Goal: Transaction & Acquisition: Purchase product/service

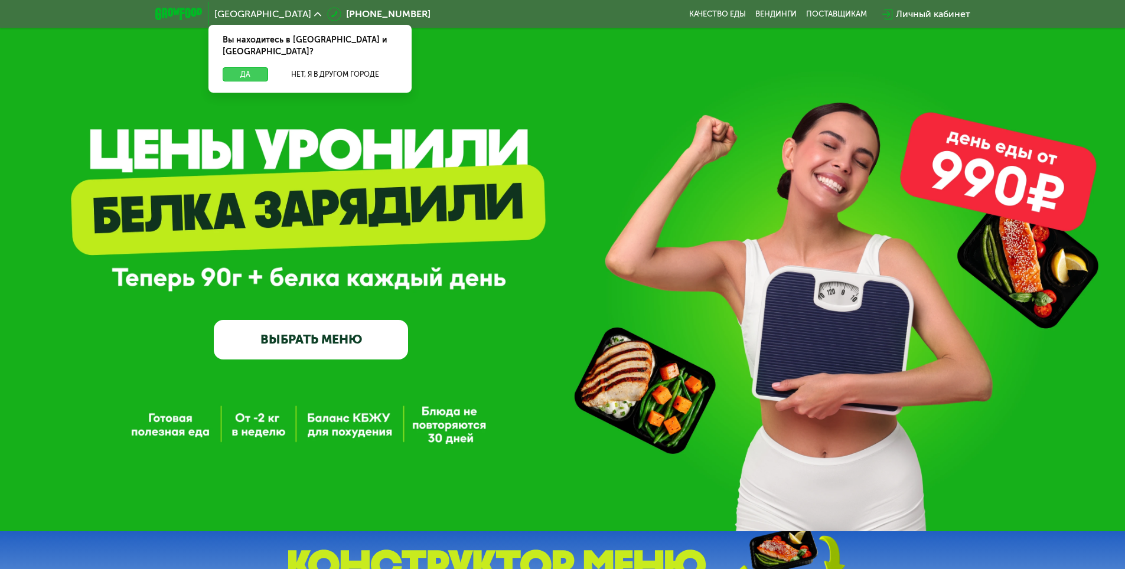
click at [244, 69] on button "Да" at bounding box center [245, 74] width 45 height 14
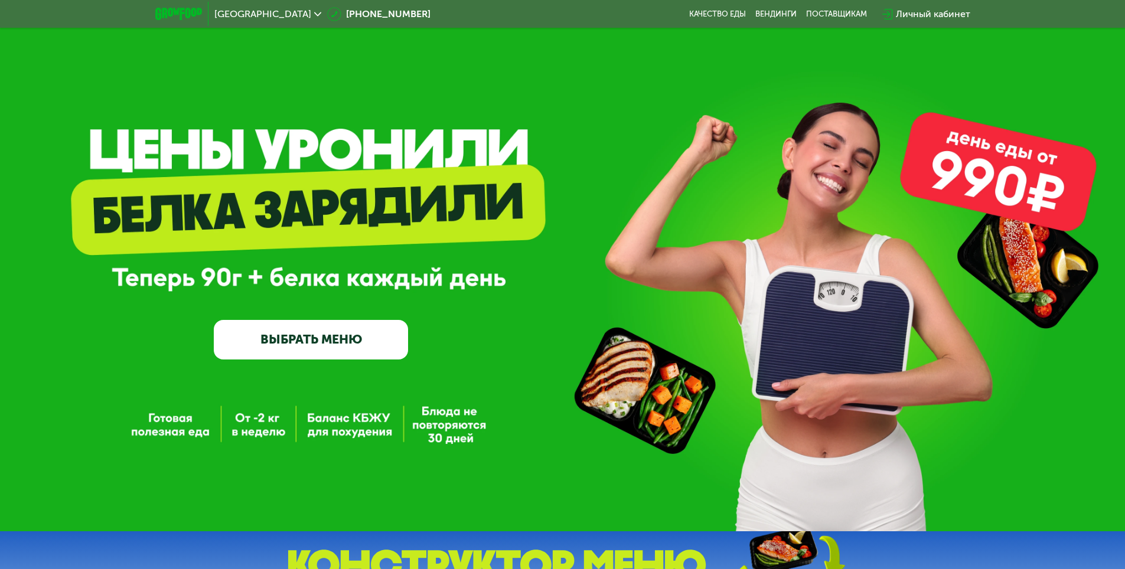
click at [245, 67] on button "Да" at bounding box center [245, 74] width 45 height 14
click at [302, 348] on link "ВЫБРАТЬ МЕНЮ" at bounding box center [311, 339] width 194 height 39
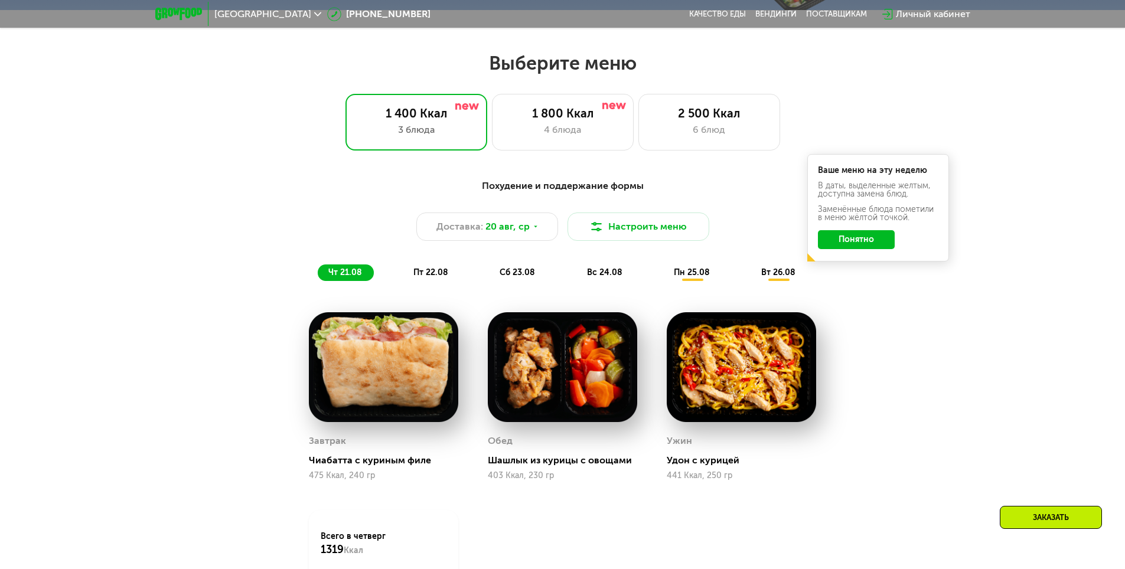
scroll to position [638, 0]
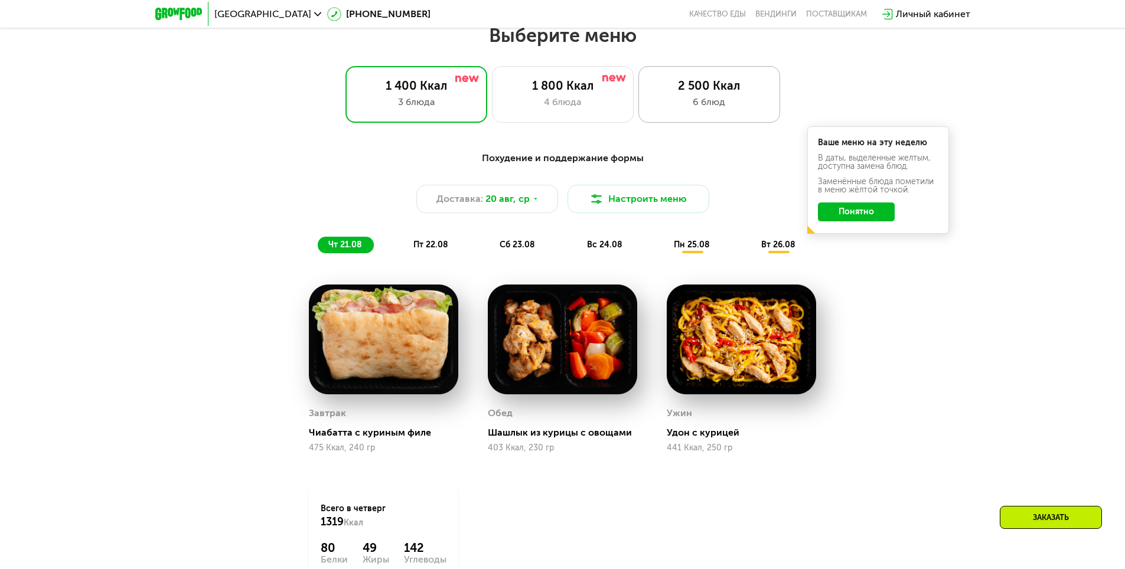
click at [704, 101] on div "6 блюд" at bounding box center [709, 102] width 117 height 14
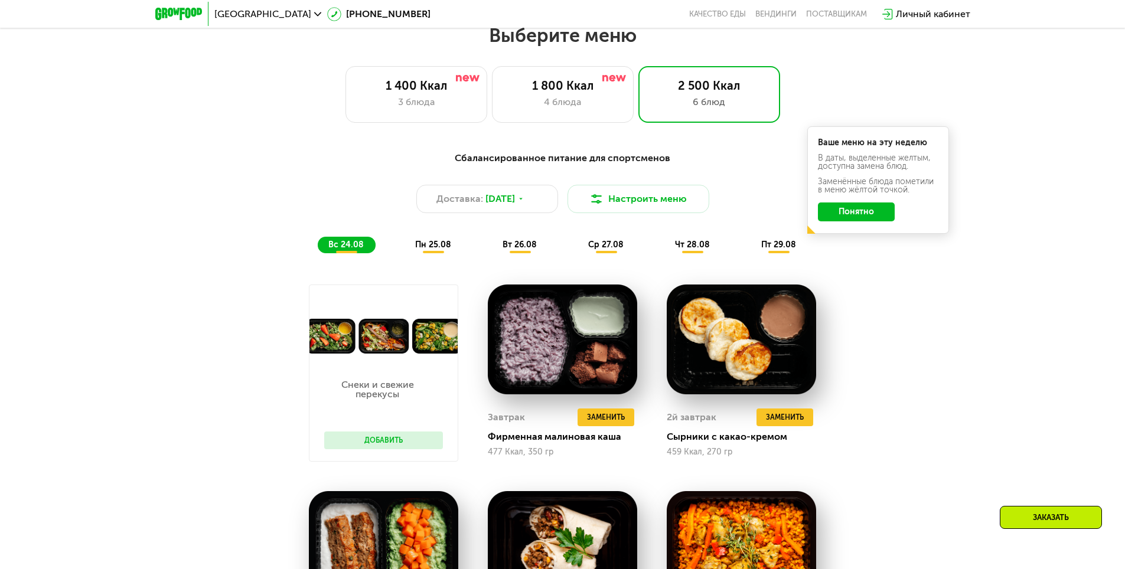
click at [857, 215] on button "Понятно" at bounding box center [856, 211] width 77 height 19
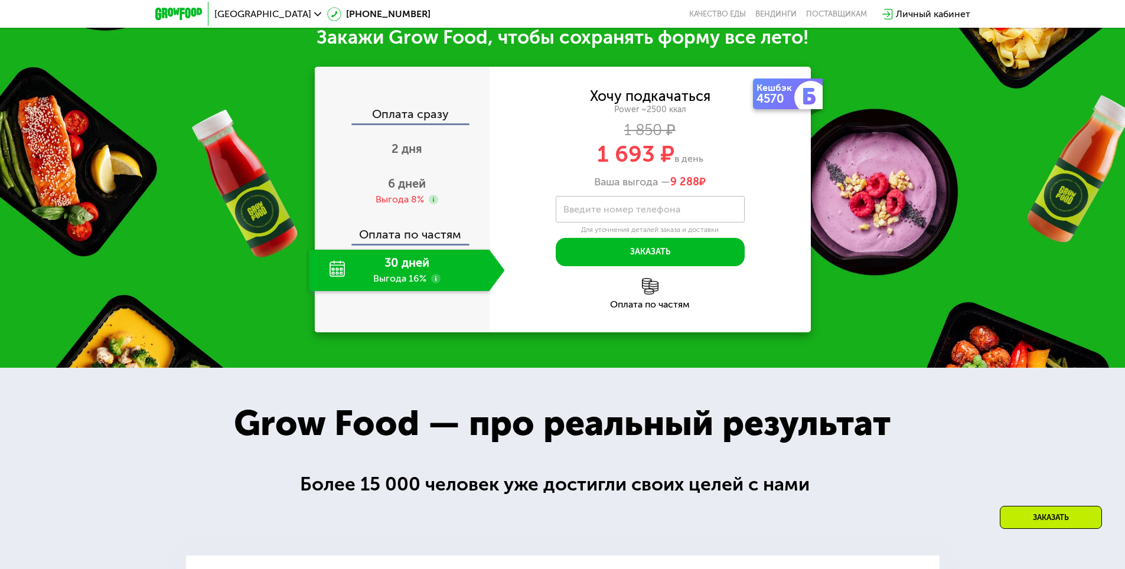
scroll to position [1582, 0]
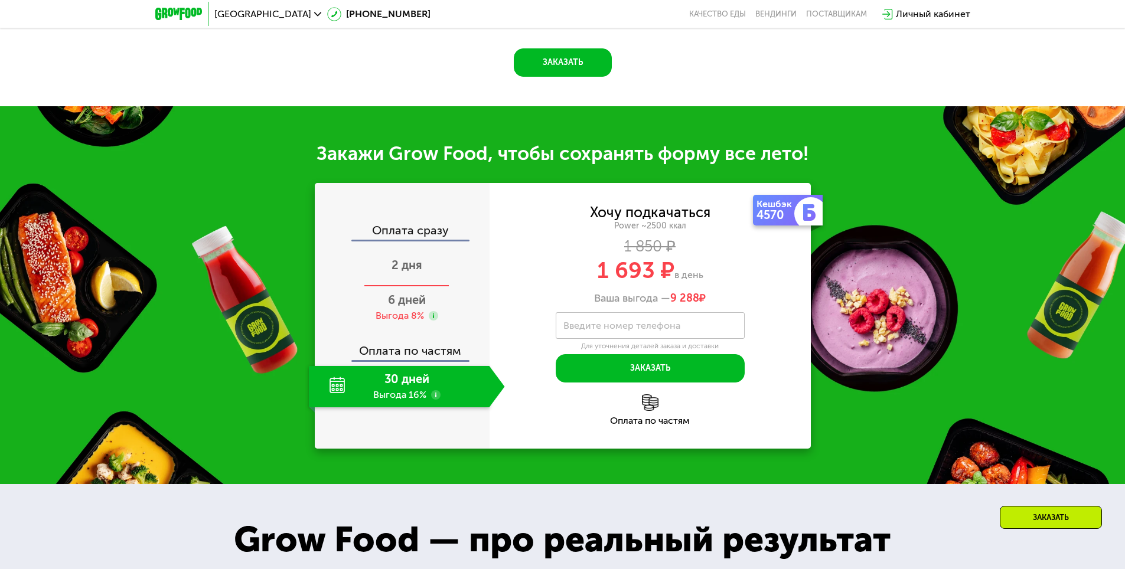
click at [390, 271] on div "2 дня" at bounding box center [407, 266] width 196 height 41
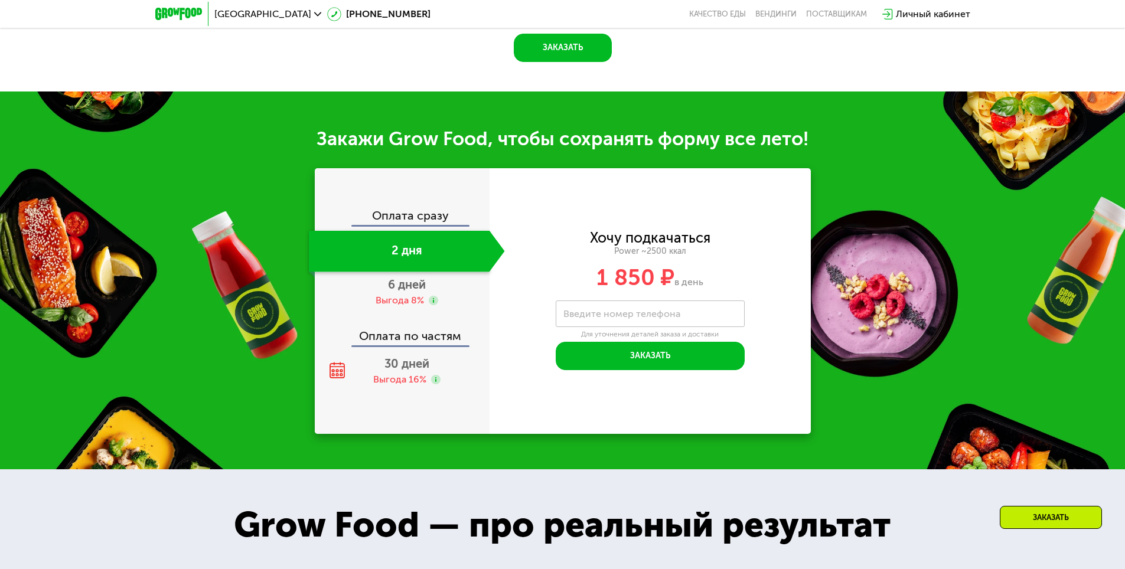
scroll to position [1449, 0]
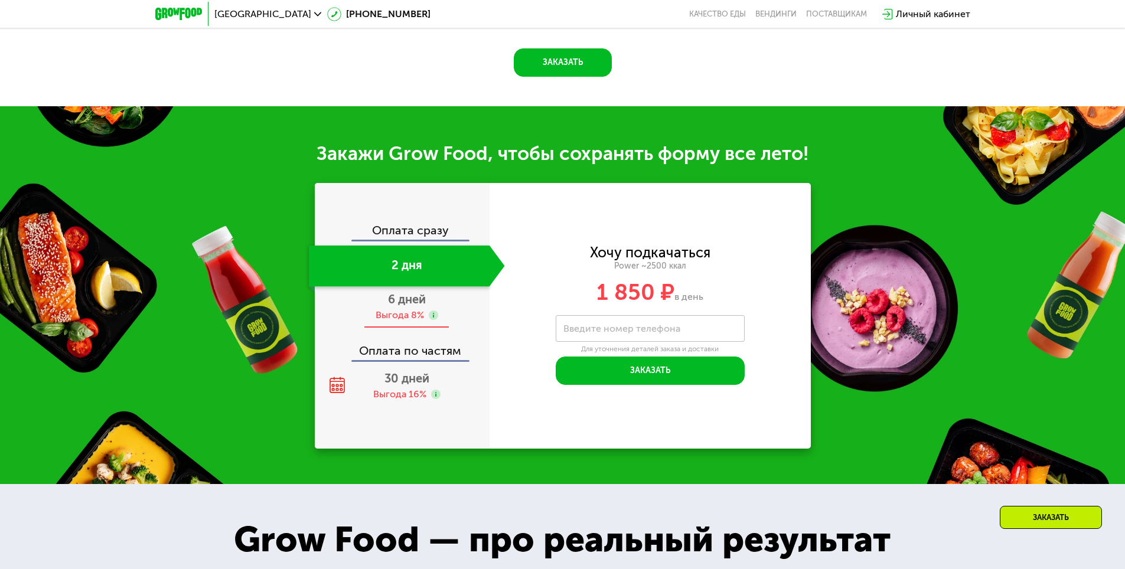
click at [394, 306] on span "6 дней" at bounding box center [407, 299] width 38 height 14
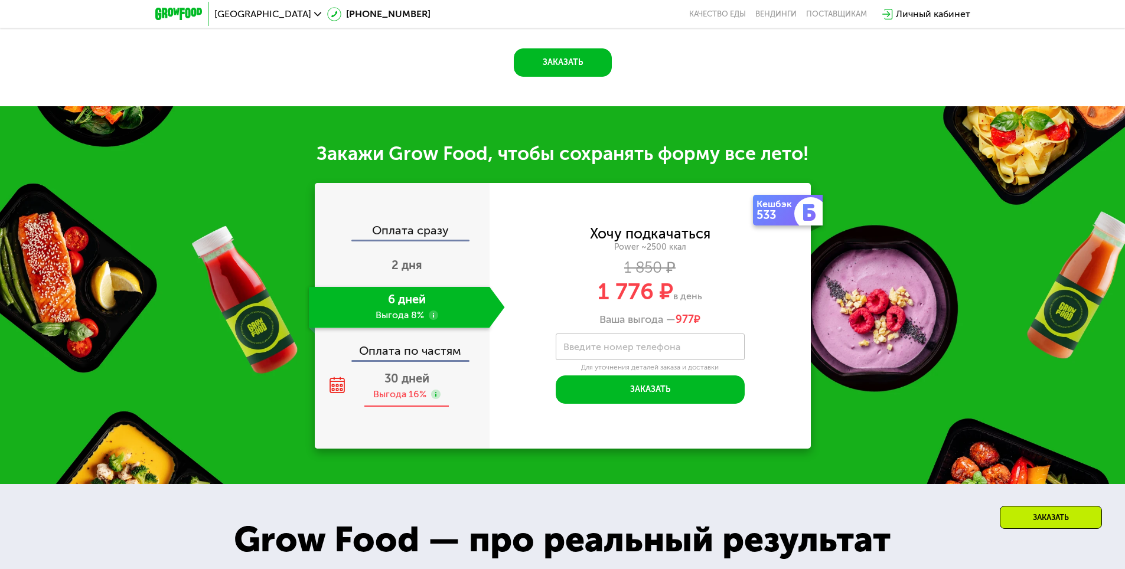
click at [398, 385] on span "30 дней" at bounding box center [406, 378] width 45 height 14
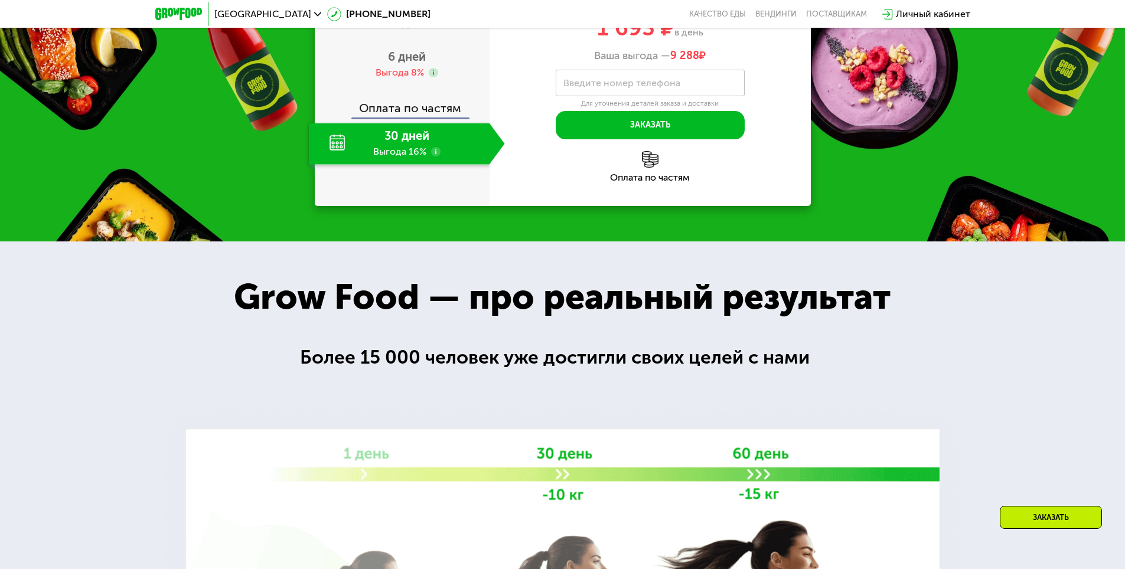
scroll to position [1393, 0]
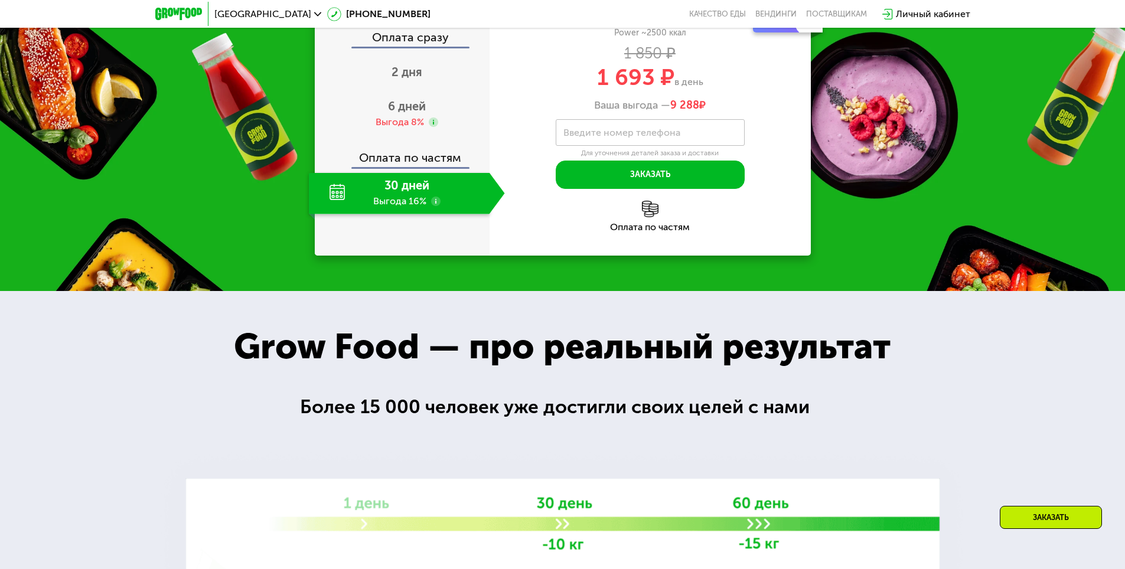
click at [557, 256] on div "Кешбэк 4570 Хочу подкачаться Power ~2500 ккал 1 850 ₽ 1 693 ₽ в день Ваша выгод…" at bounding box center [649, 123] width 321 height 266
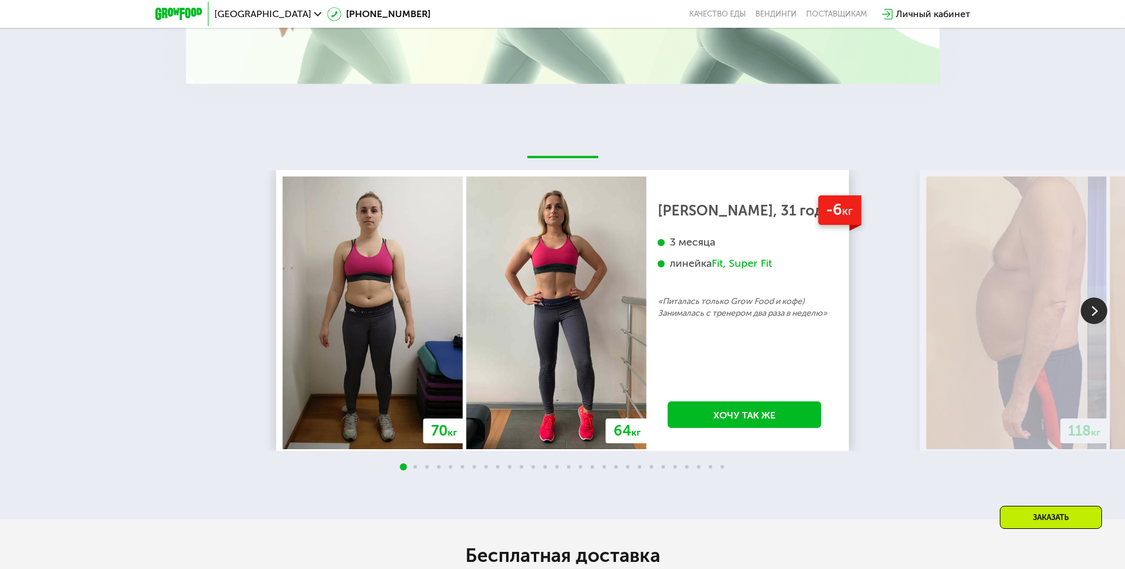
scroll to position [2338, 0]
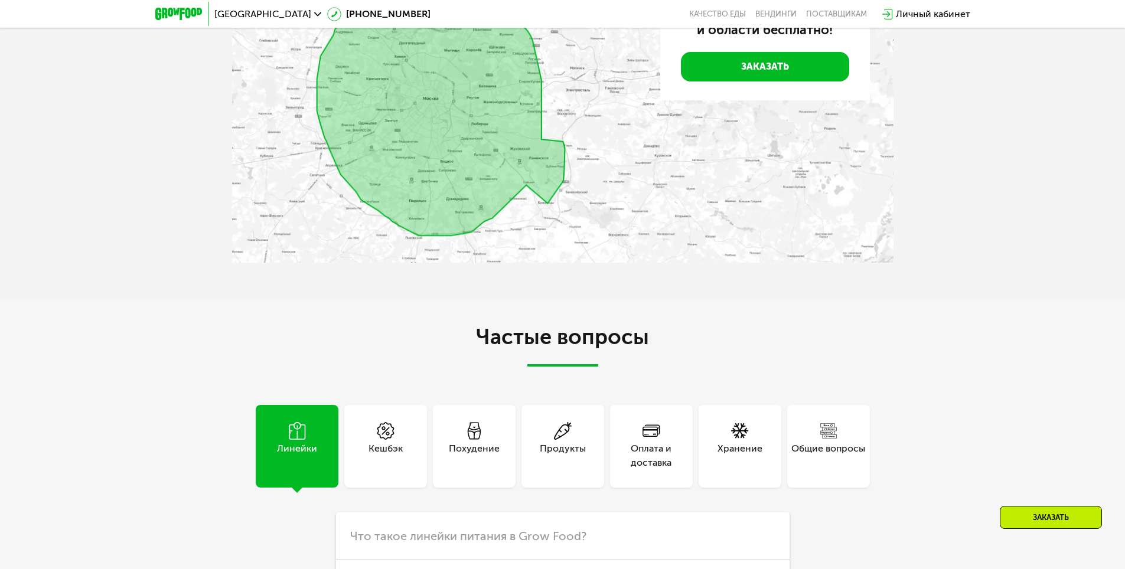
drag, startPoint x: 63, startPoint y: 317, endPoint x: 38, endPoint y: 449, distance: 134.5
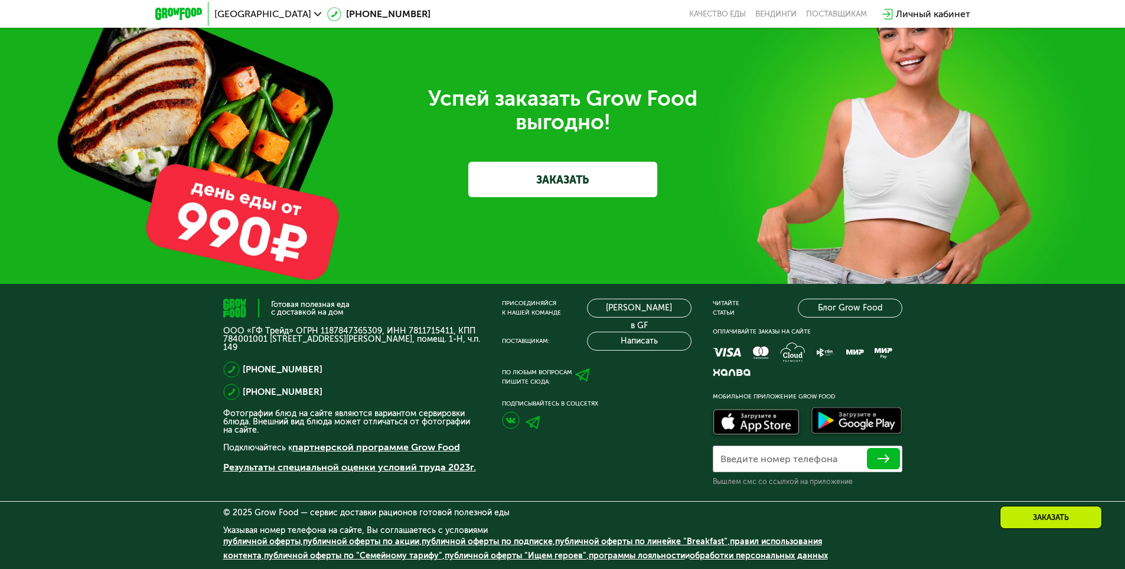
drag, startPoint x: 22, startPoint y: 584, endPoint x: 55, endPoint y: 545, distance: 51.1
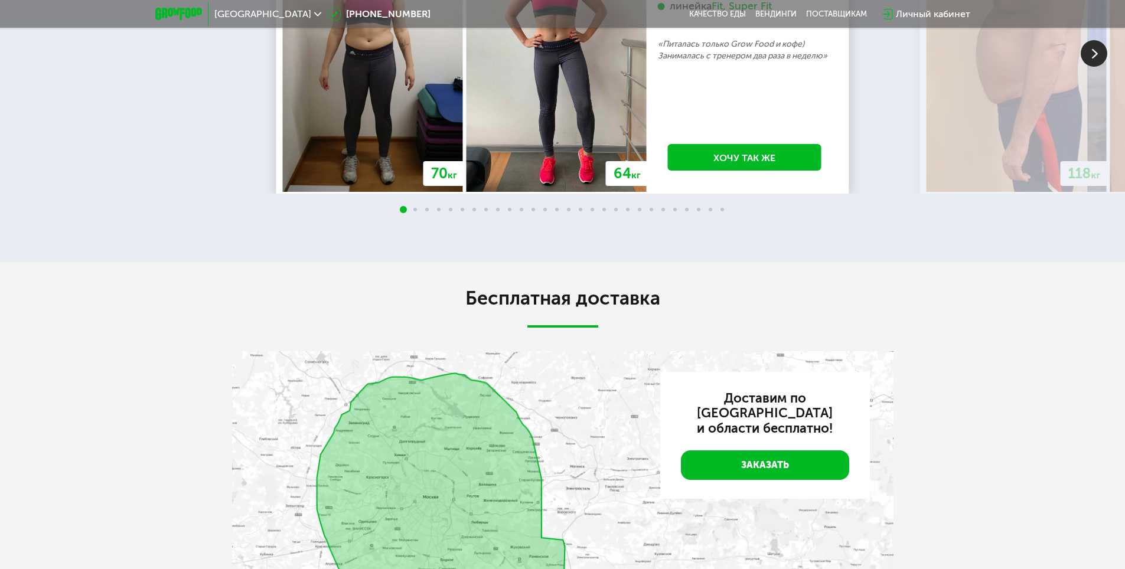
scroll to position [0, 0]
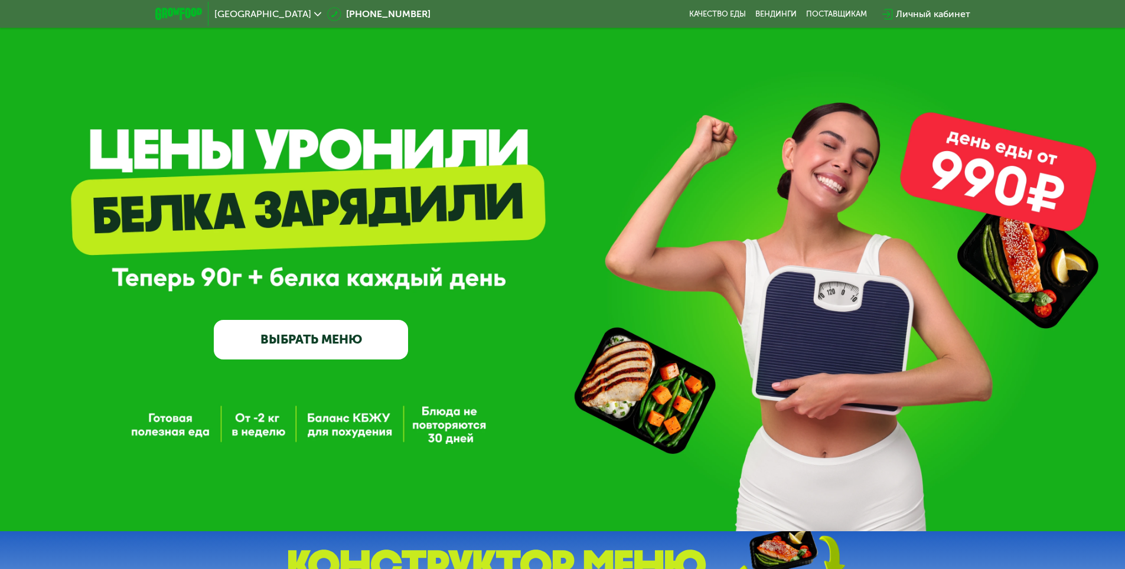
drag, startPoint x: 103, startPoint y: 329, endPoint x: 798, endPoint y: -17, distance: 776.1
